Goal: Transaction & Acquisition: Purchase product/service

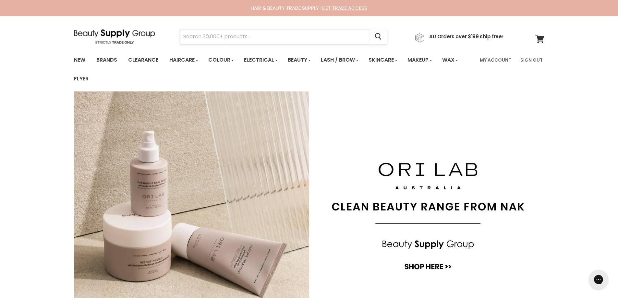
click at [192, 39] on input "Search" at bounding box center [275, 36] width 190 height 15
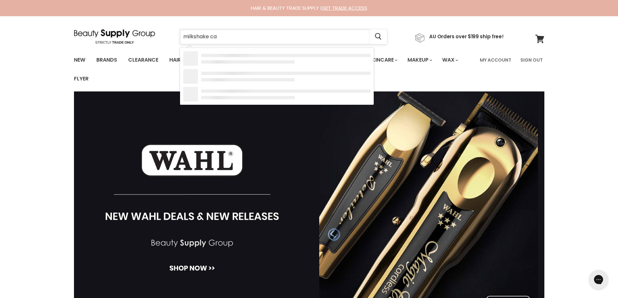
type input "milkshake cam"
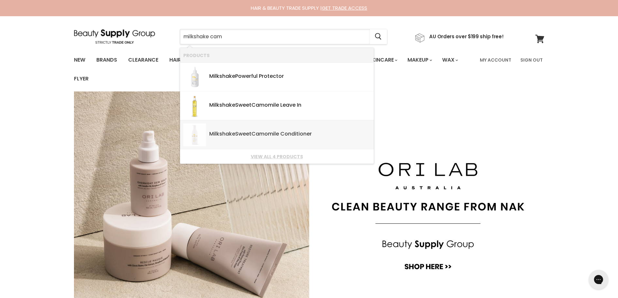
click at [244, 132] on div "Milkshake Sweet Cam omile Conditioner" at bounding box center [289, 134] width 161 height 7
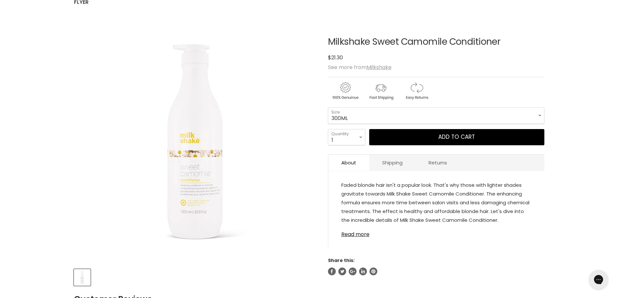
scroll to position [97, 0]
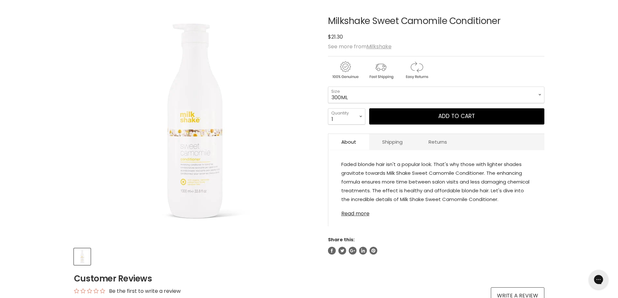
click at [358, 213] on link "Read more" at bounding box center [436, 212] width 190 height 10
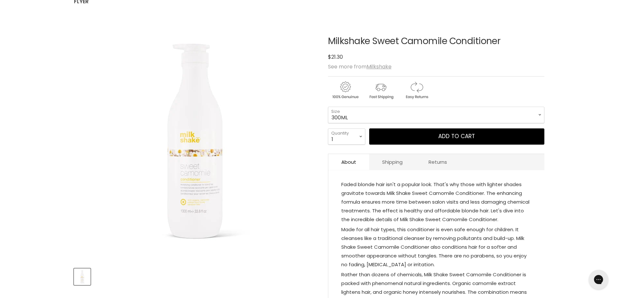
scroll to position [65, 0]
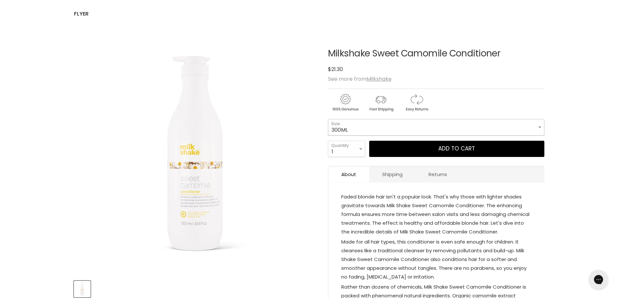
click at [353, 128] on select "300ML 1L" at bounding box center [436, 127] width 216 height 16
click at [328, 119] on select "300ML 1L" at bounding box center [436, 127] width 216 height 16
select select "1L"
